Goal: Obtain resource: Download file/media

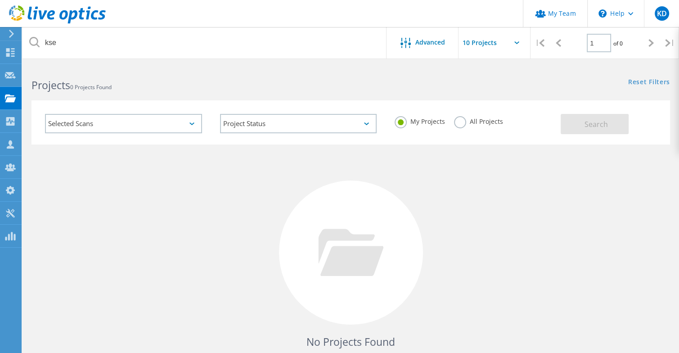
click at [461, 125] on label "All Projects" at bounding box center [478, 120] width 49 height 9
click at [0, 0] on input "All Projects" at bounding box center [0, 0] width 0 height 0
click at [617, 126] on button "Search" at bounding box center [595, 124] width 68 height 20
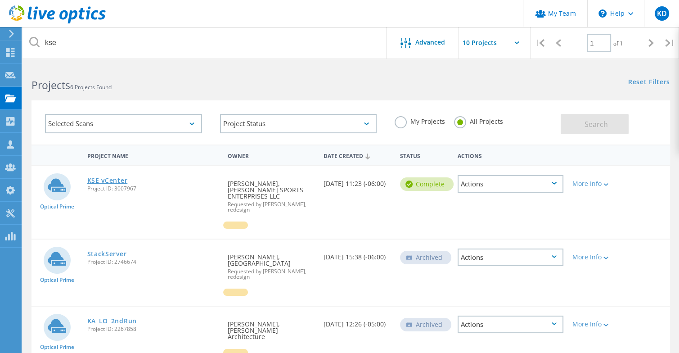
click at [99, 178] on link "KSE vCenter" at bounding box center [107, 180] width 41 height 6
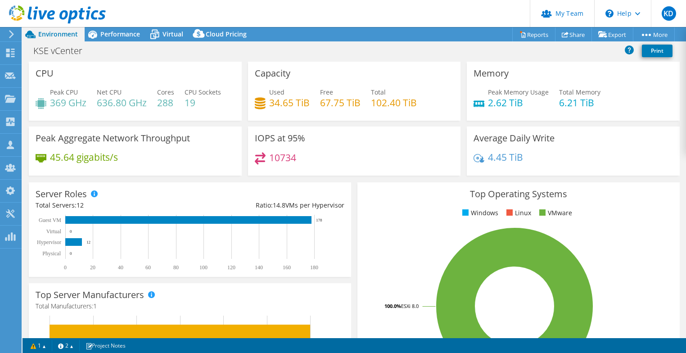
select select "USD"
click at [569, 32] on link "Share" at bounding box center [573, 34] width 37 height 14
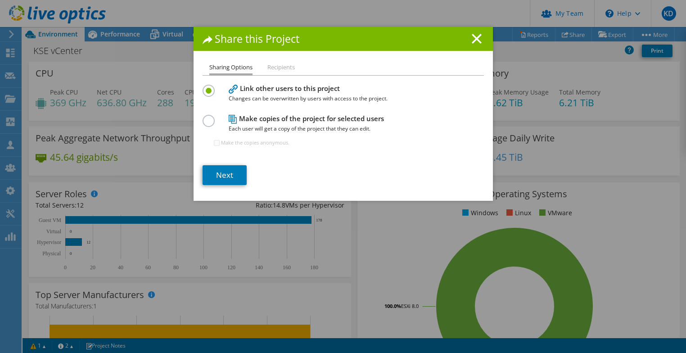
click at [226, 186] on div "Sharing Options Recipients Link other users to this project Changes can be over…" at bounding box center [343, 131] width 299 height 139
click at [227, 181] on link "Next" at bounding box center [225, 175] width 44 height 20
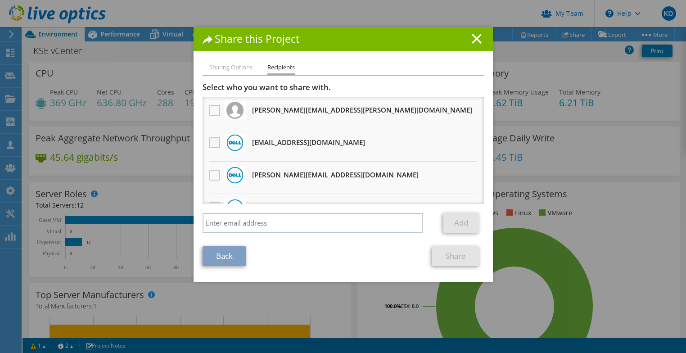
click at [209, 143] on label at bounding box center [215, 142] width 13 height 11
click at [0, 0] on input "checkbox" at bounding box center [0, 0] width 0 height 0
click at [445, 253] on link "Share" at bounding box center [455, 256] width 47 height 20
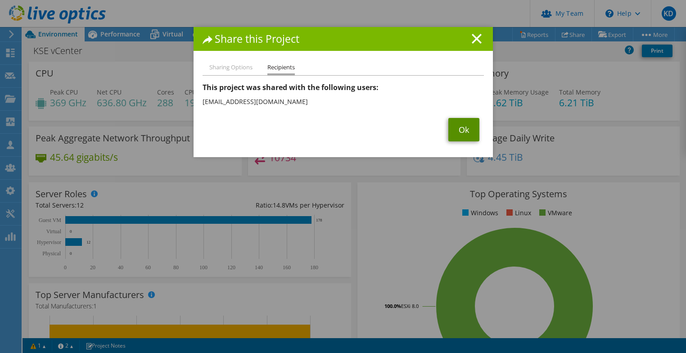
click at [467, 129] on link "Ok" at bounding box center [463, 129] width 31 height 23
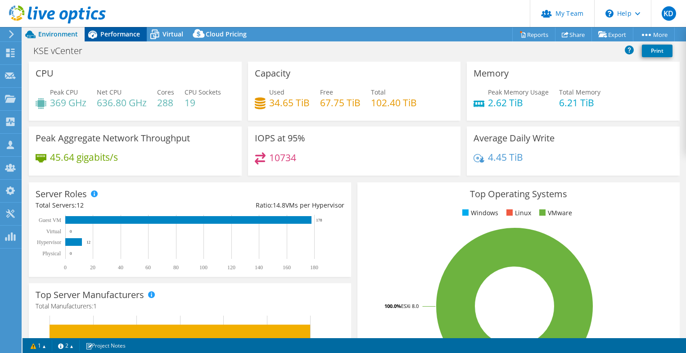
click at [123, 32] on span "Performance" at bounding box center [120, 34] width 40 height 9
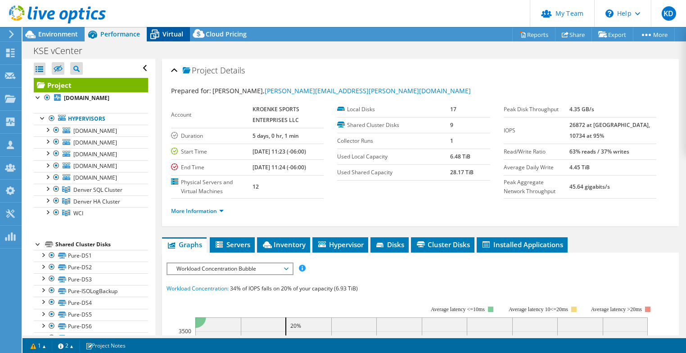
click at [157, 35] on icon at bounding box center [155, 35] width 16 height 16
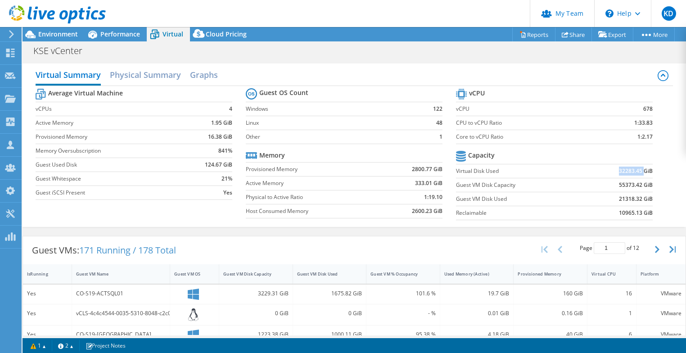
drag, startPoint x: 605, startPoint y: 169, endPoint x: 634, endPoint y: 168, distance: 28.8
click at [637, 167] on td "32283.45 GiB" at bounding box center [619, 171] width 68 height 14
drag, startPoint x: 598, startPoint y: 180, endPoint x: 637, endPoint y: 181, distance: 39.6
click at [637, 181] on td "55373.42 GiB" at bounding box center [619, 185] width 68 height 14
drag, startPoint x: 594, startPoint y: 201, endPoint x: 639, endPoint y: 196, distance: 45.7
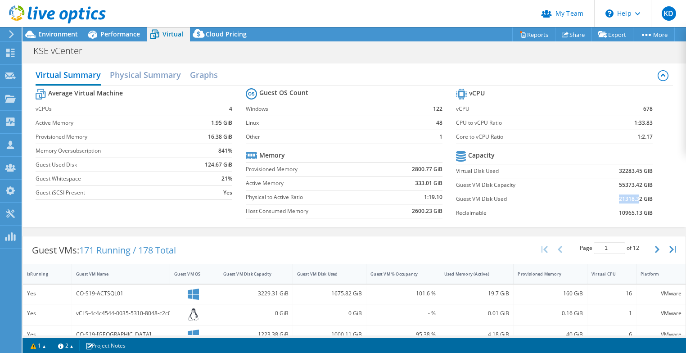
click at [637, 196] on td "21318.32 GiB" at bounding box center [619, 199] width 68 height 14
click at [650, 193] on section "vCPU vCPU 678 CPU to vCPU Ratio 1:33.83 Core to vCPU Ratio 1:2.17 Capacity Virt…" at bounding box center [561, 155] width 210 height 138
click at [120, 32] on span "Performance" at bounding box center [120, 34] width 40 height 9
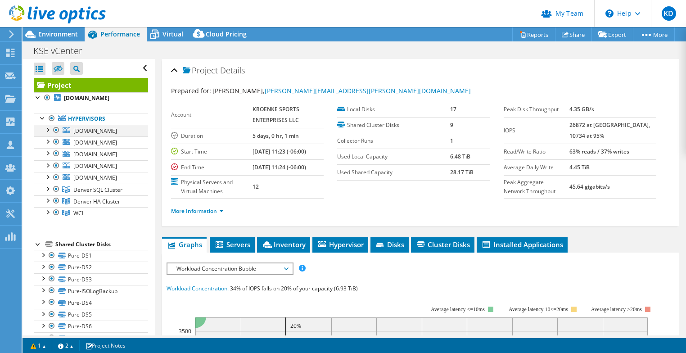
click at [55, 136] on div at bounding box center [56, 130] width 9 height 11
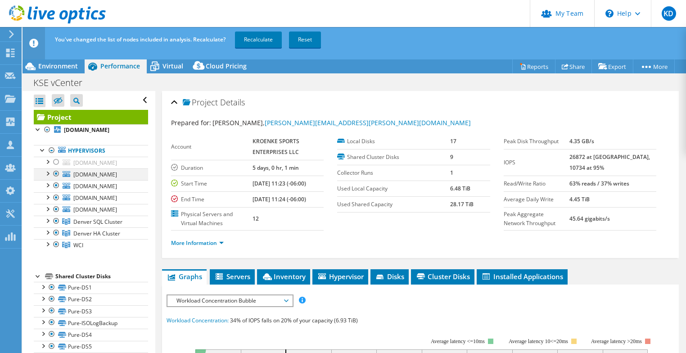
click at [54, 179] on div at bounding box center [56, 173] width 9 height 11
click at [57, 191] on div at bounding box center [56, 185] width 9 height 11
click at [56, 203] on div at bounding box center [56, 197] width 9 height 11
click at [56, 215] on div at bounding box center [56, 209] width 9 height 11
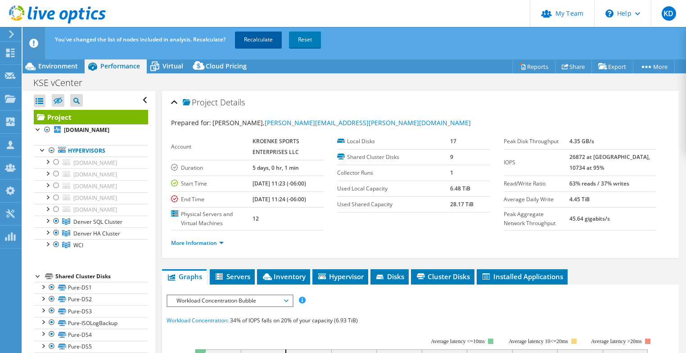
click at [260, 40] on link "Recalculate" at bounding box center [258, 40] width 47 height 16
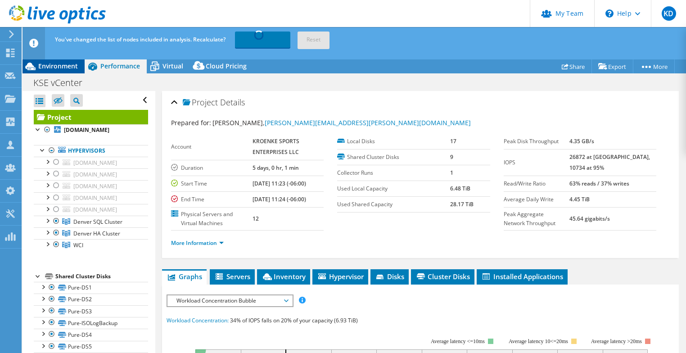
click at [59, 70] on span "Environment" at bounding box center [58, 66] width 40 height 9
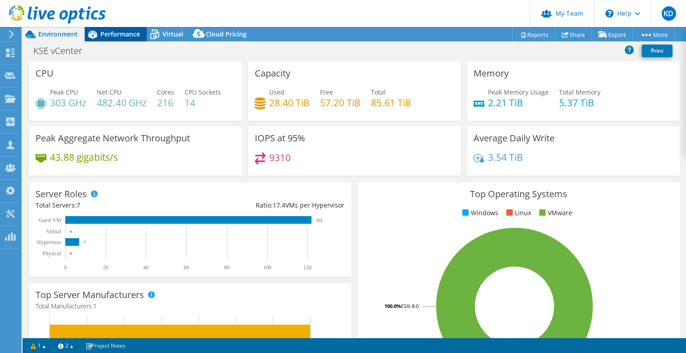
click at [117, 30] on span "Performance" at bounding box center [120, 34] width 40 height 9
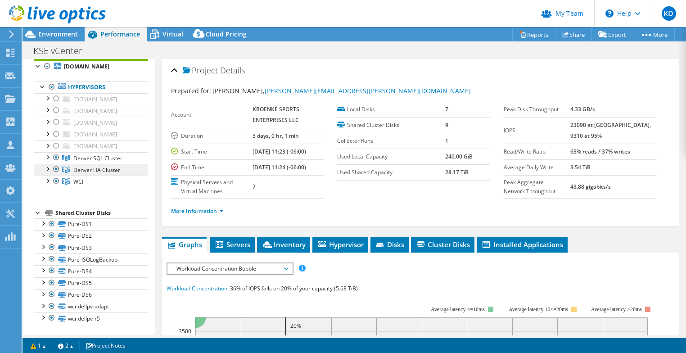
scroll to position [78, 0]
click at [47, 158] on div at bounding box center [47, 156] width 9 height 9
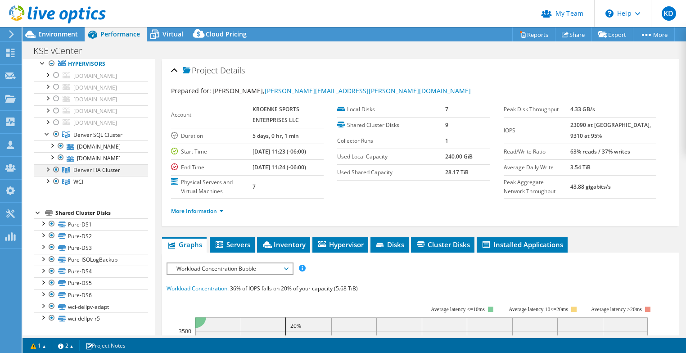
click at [45, 173] on div at bounding box center [47, 168] width 9 height 9
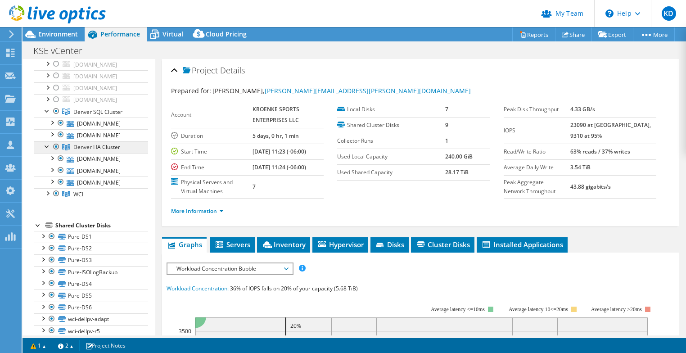
scroll to position [138, 0]
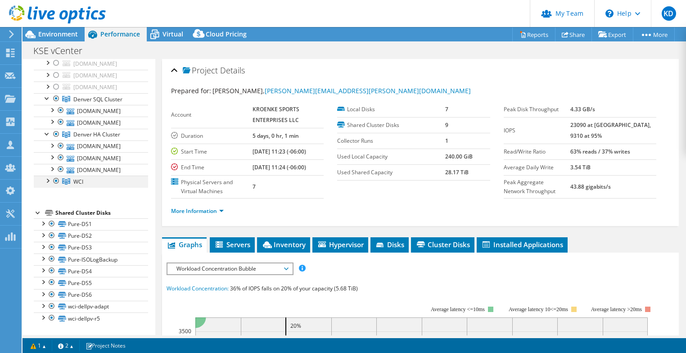
click at [49, 185] on div at bounding box center [47, 180] width 9 height 9
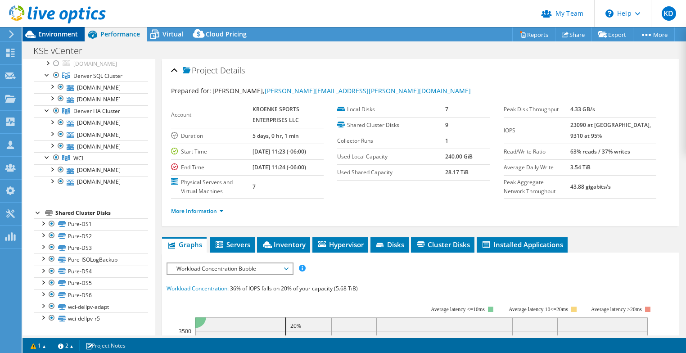
click at [56, 39] on div "Environment" at bounding box center [54, 34] width 62 height 14
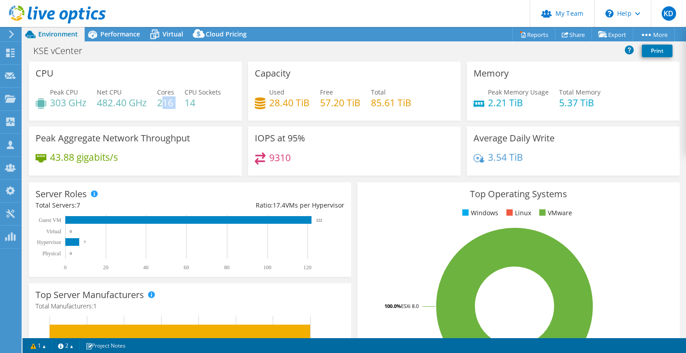
drag, startPoint x: 161, startPoint y: 104, endPoint x: 180, endPoint y: 103, distance: 19.0
click at [180, 103] on div "Peak CPU 303 GHz Net CPU 482.40 GHz Cores 216 CPU Sockets 14" at bounding box center [135, 101] width 199 height 29
click at [133, 38] on span "Performance" at bounding box center [120, 34] width 40 height 9
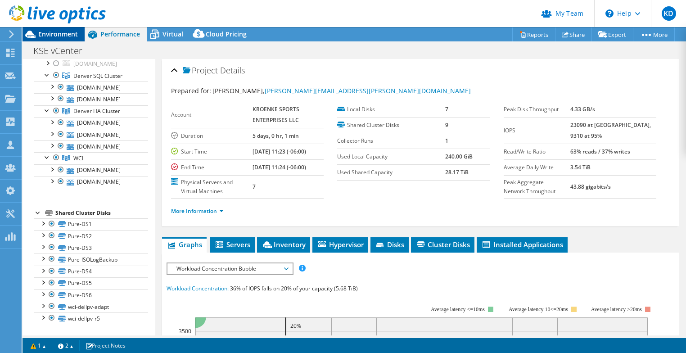
click at [70, 40] on div "Environment" at bounding box center [54, 34] width 62 height 14
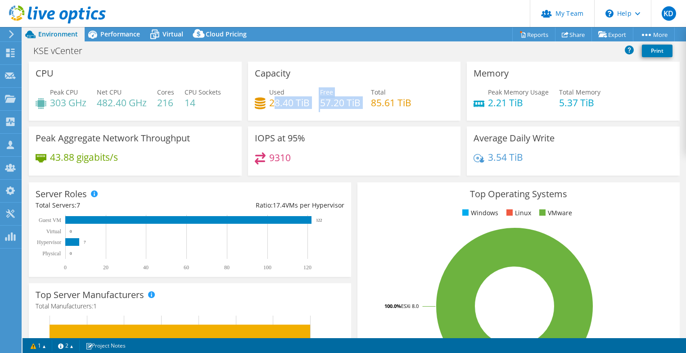
drag, startPoint x: 271, startPoint y: 100, endPoint x: 373, endPoint y: 98, distance: 101.3
click at [365, 95] on div "Used 28.40 TiB Free 57.20 TiB Total 85.61 TiB" at bounding box center [354, 101] width 199 height 29
click at [390, 103] on h4 "85.61 TiB" at bounding box center [391, 103] width 41 height 10
drag, startPoint x: 407, startPoint y: 103, endPoint x: 276, endPoint y: 106, distance: 131.5
click at [276, 106] on div "Used 28.40 TiB Free 57.20 TiB Total 85.61 TiB" at bounding box center [354, 101] width 199 height 29
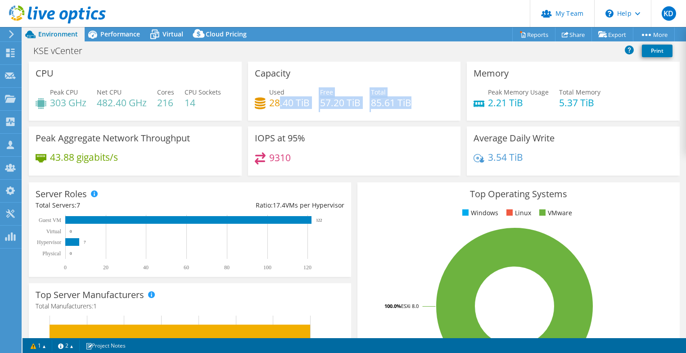
click at [285, 108] on h4 "28.40 TiB" at bounding box center [289, 103] width 41 height 10
drag, startPoint x: 269, startPoint y: 105, endPoint x: 414, endPoint y: 104, distance: 145.0
click at [404, 103] on div "Used 28.40 TiB Free 57.20 TiB Total 85.61 TiB" at bounding box center [354, 101] width 199 height 29
click at [417, 104] on div "Used 28.40 TiB Free 57.20 TiB Total 85.61 TiB" at bounding box center [354, 101] width 199 height 29
drag, startPoint x: 387, startPoint y: 104, endPoint x: 286, endPoint y: 78, distance: 104.2
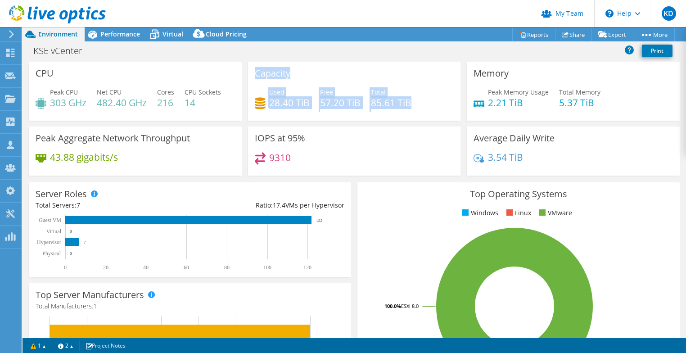
click at [253, 75] on div "Capacity Used 28.40 TiB Free 57.20 TiB Total 85.61 TiB" at bounding box center [354, 91] width 213 height 59
click at [298, 78] on div "Capacity Used 28.40 TiB Free 57.20 TiB Total 85.61 TiB" at bounding box center [354, 91] width 213 height 59
click at [259, 74] on h3 "Capacity" at bounding box center [273, 73] width 36 height 10
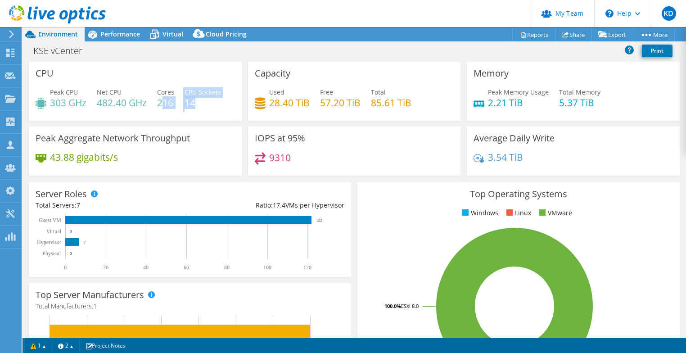
drag, startPoint x: 200, startPoint y: 102, endPoint x: 175, endPoint y: 100, distance: 25.3
click at [162, 99] on div "Peak CPU 303 GHz Net CPU 482.40 GHz Cores 216 CPU Sockets 14" at bounding box center [135, 101] width 199 height 29
click at [251, 91] on div "Capacity Used 28.40 TiB Free 57.20 TiB Total 85.61 TiB" at bounding box center [354, 91] width 213 height 59
click at [43, 55] on div "Dashboard" at bounding box center [42, 53] width 42 height 23
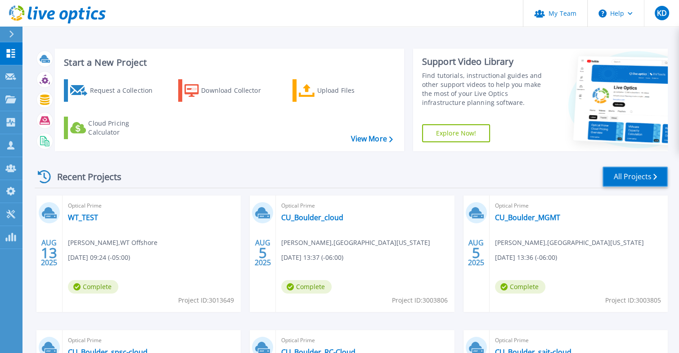
click at [641, 180] on link "All Projects" at bounding box center [635, 177] width 65 height 20
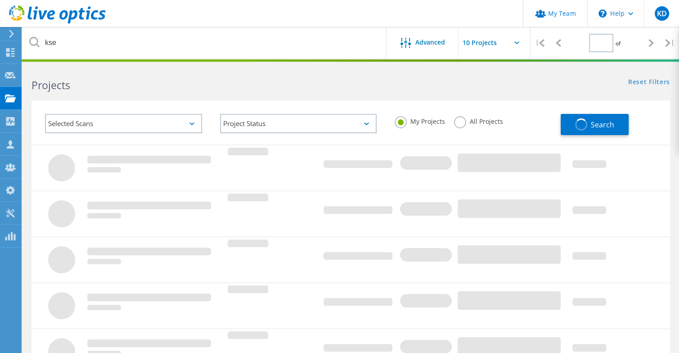
type input "1"
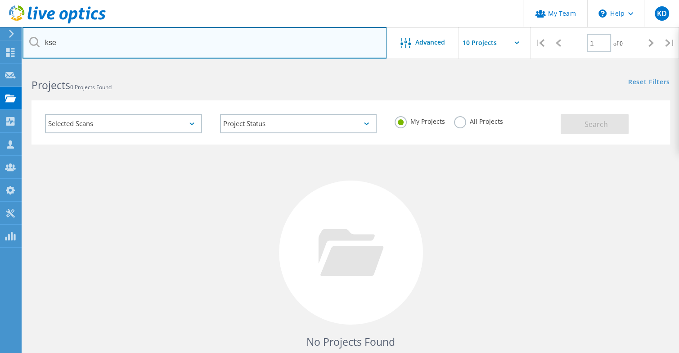
click at [223, 51] on input "kse" at bounding box center [205, 43] width 365 height 32
type input "ces"
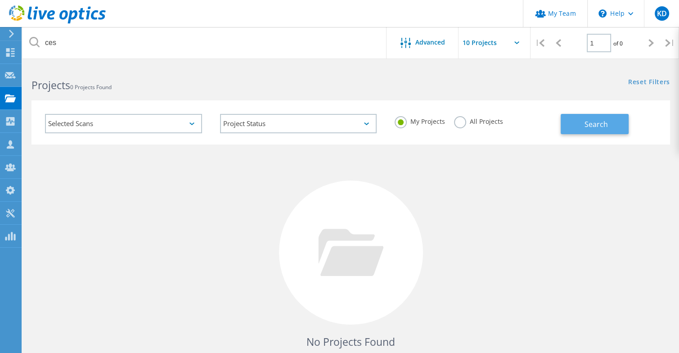
click at [584, 128] on button "Search" at bounding box center [595, 124] width 68 height 20
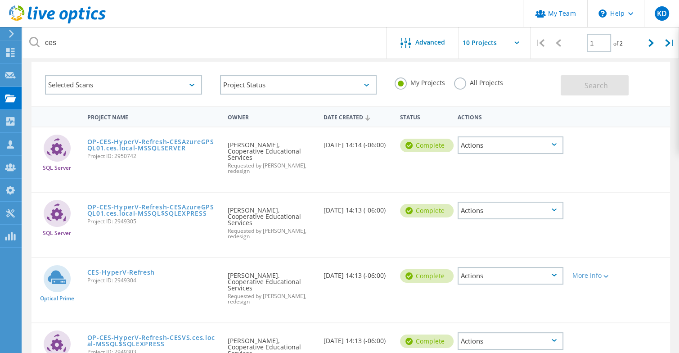
scroll to position [60, 0]
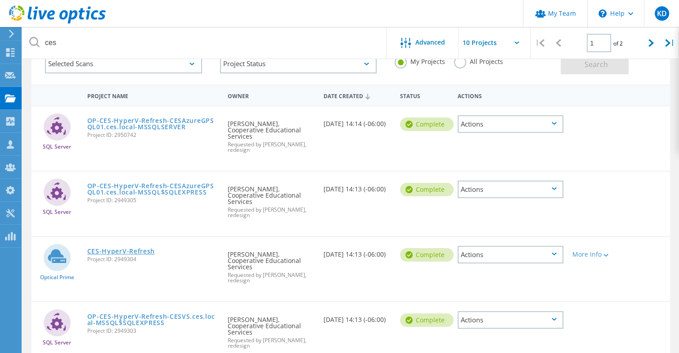
click at [142, 248] on link "CES-HyperV-Refresh" at bounding box center [121, 251] width 68 height 6
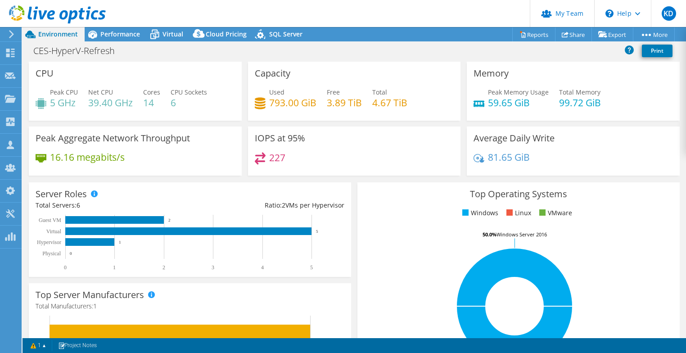
select select "USD"
click at [531, 36] on link "Reports" at bounding box center [533, 34] width 43 height 14
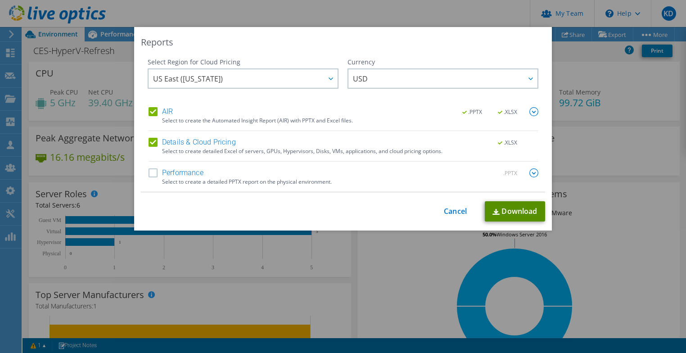
click at [498, 210] on link "Download" at bounding box center [515, 211] width 60 height 20
